Goal: Information Seeking & Learning: Learn about a topic

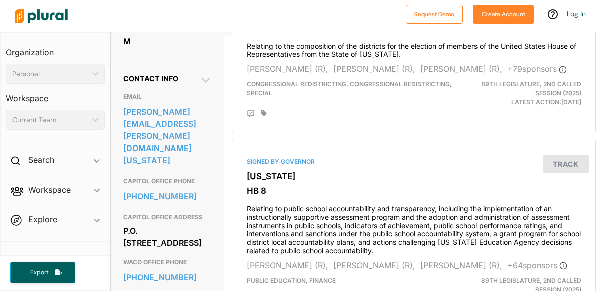
scroll to position [285, 0]
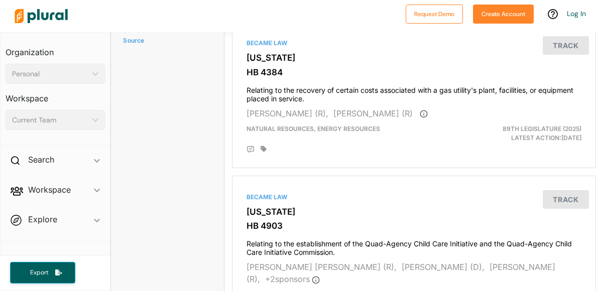
scroll to position [1806, 0]
click at [516, 119] on div "[PERSON_NAME] (R), [PERSON_NAME] (R)" at bounding box center [414, 113] width 335 height 12
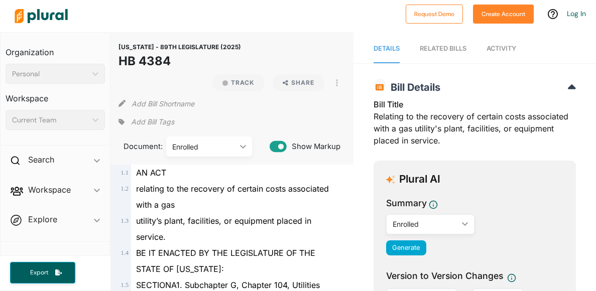
click at [526, 93] on h2 "Bill Details" at bounding box center [475, 87] width 203 height 12
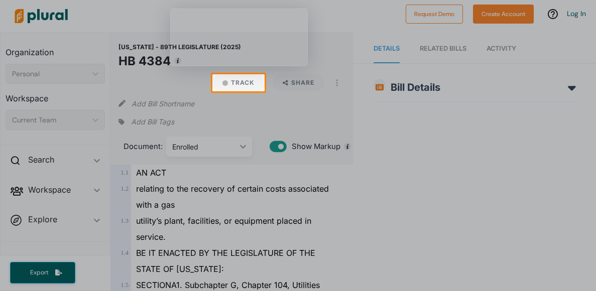
click at [10, 0] on div at bounding box center [298, 37] width 596 height 74
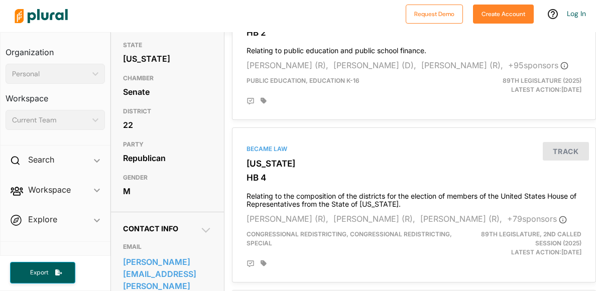
scroll to position [135, 0]
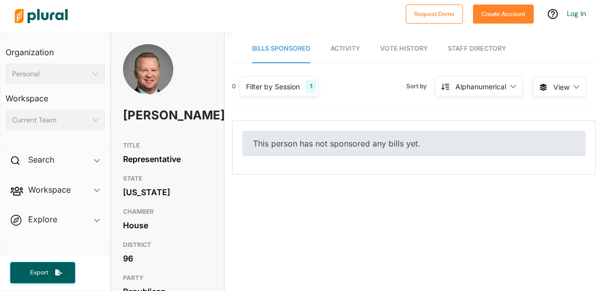
click at [338, 47] on span "Activity" at bounding box center [346, 49] width 30 height 8
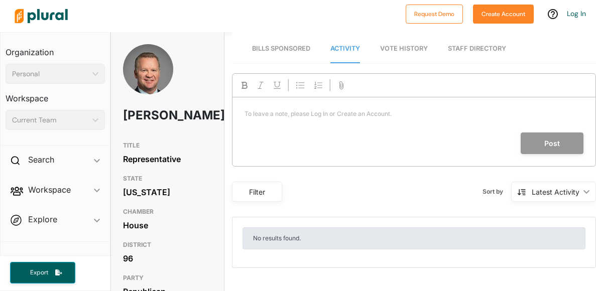
click at [293, 45] on span "Bills Sponsored" at bounding box center [281, 49] width 58 height 8
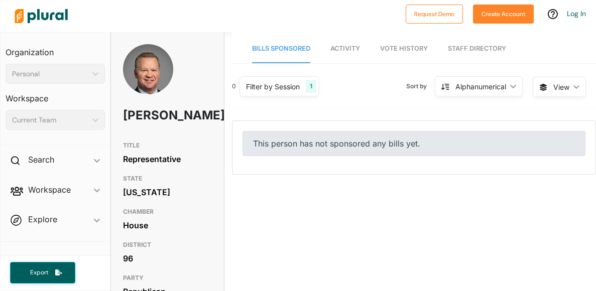
click at [302, 85] on div "Filter by Session 1" at bounding box center [279, 86] width 79 height 20
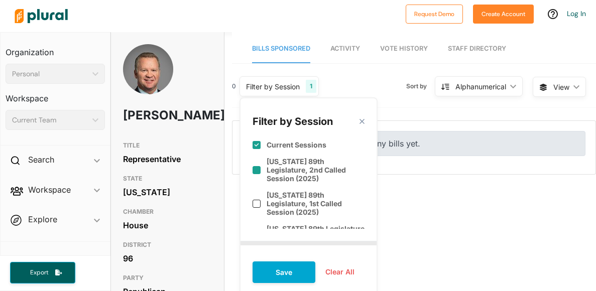
click at [323, 160] on label "[US_STATE] 89th Legislature, 2nd Called Session (2025)" at bounding box center [316, 170] width 98 height 26
checkbox input "true"
click at [320, 187] on div "[US_STATE] 89th Legislature, 1st Called Session (2025)" at bounding box center [309, 204] width 112 height 34
checkbox input "true"
click at [306, 225] on label "[US_STATE] 89th Legislature (2025)" at bounding box center [316, 233] width 98 height 17
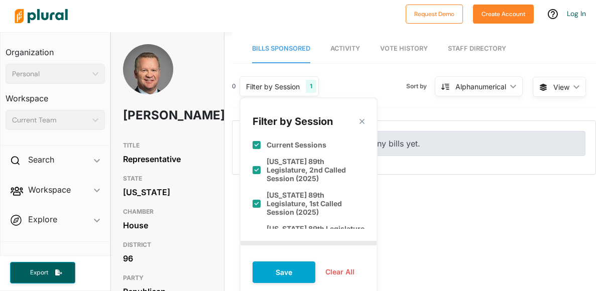
checkbox input "true"
click at [359, 120] on polygon at bounding box center [362, 122] width 9 height 9
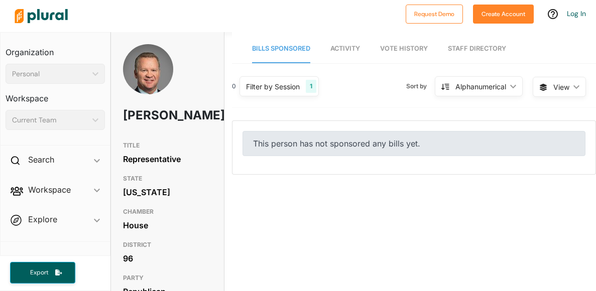
click at [471, 91] on div "Alphanumerical ic_keyboard_arrow_down" at bounding box center [479, 86] width 88 height 20
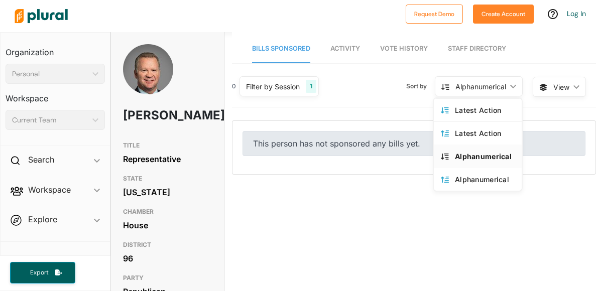
click at [470, 91] on div "Alphanumerical ic_keyboard_arrow_down" at bounding box center [479, 86] width 88 height 20
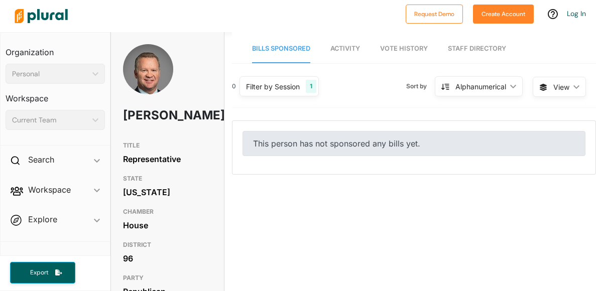
click at [470, 91] on div "Alphanumerical ic_keyboard_arrow_down" at bounding box center [479, 86] width 88 height 20
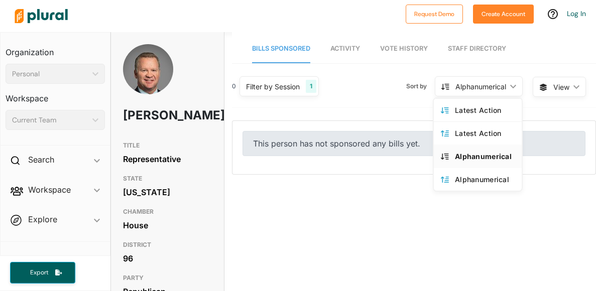
click at [534, 90] on span "View ic_keyboard_arrow_down" at bounding box center [559, 87] width 53 height 20
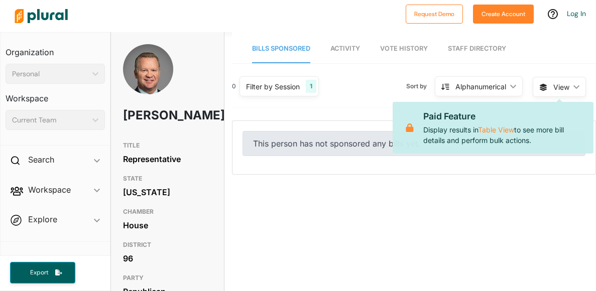
click at [534, 90] on span "View ic_keyboard_arrow_down" at bounding box center [559, 87] width 53 height 20
